Goal: Transaction & Acquisition: Purchase product/service

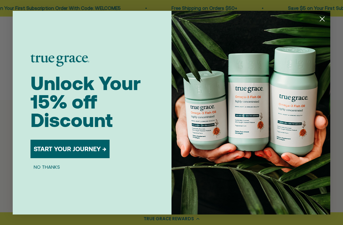
scroll to position [188, 0]
click at [97, 157] on button "START YOUR JOURNEY →" at bounding box center [70, 149] width 79 height 18
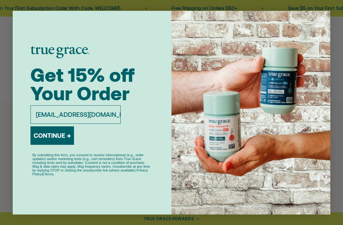
type input "lauriebellaluna@gmail.com"
click at [67, 144] on button "CONTINUE →" at bounding box center [53, 135] width 44 height 18
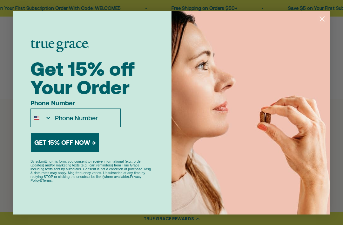
scroll to position [190, 0]
click at [94, 151] on button "GET 15% OFF NOW →" at bounding box center [65, 142] width 68 height 18
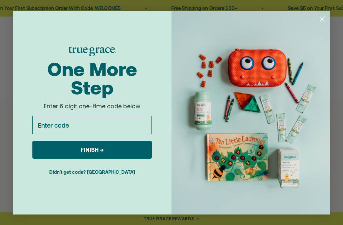
click at [118, 180] on button "Didn't get code? Resend" at bounding box center [92, 172] width 120 height 16
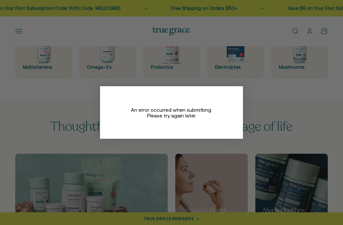
click at [254, 154] on div "Close dialog An error occurred when submitting. Please try again later." at bounding box center [171, 112] width 343 height 225
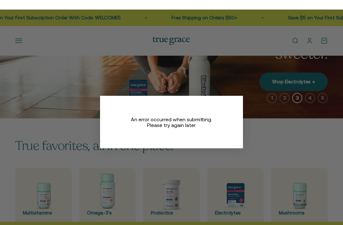
scroll to position [0, 0]
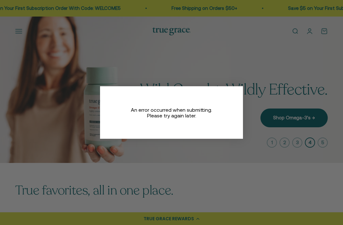
click at [292, 121] on div "Close dialog An error occurred when submitting. Please try again later." at bounding box center [171, 112] width 343 height 225
click at [232, 159] on div "Close dialog An error occurred when submitting. Please try again later." at bounding box center [171, 112] width 343 height 225
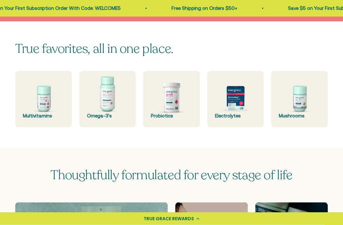
scroll to position [143, 0]
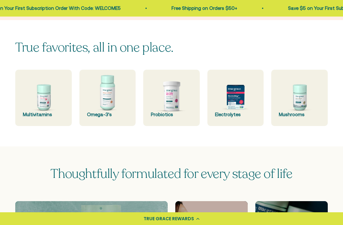
click at [236, 113] on div "Electrolytes" at bounding box center [235, 115] width 41 height 8
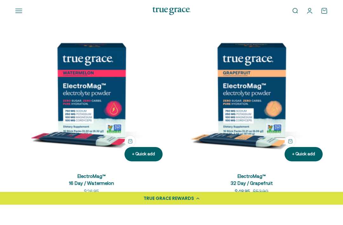
scroll to position [355, 0]
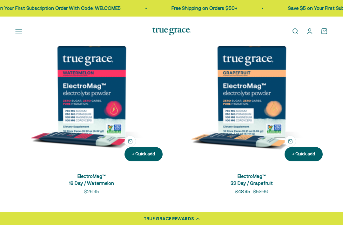
scroll to position [355, 0]
click at [258, 98] on img at bounding box center [251, 90] width 153 height 153
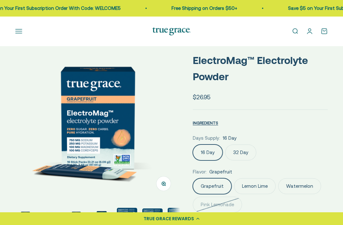
scroll to position [7, 0]
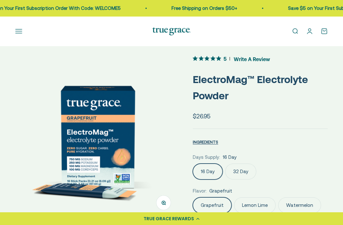
click at [205, 143] on span "INGREDIENTS" at bounding box center [205, 142] width 25 height 5
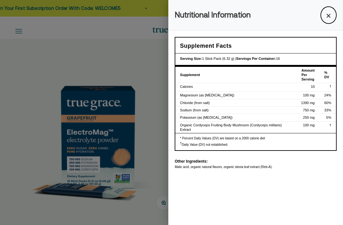
click at [135, 67] on div at bounding box center [171, 112] width 343 height 225
